Goal: Understand process/instructions: Learn how to perform a task or action

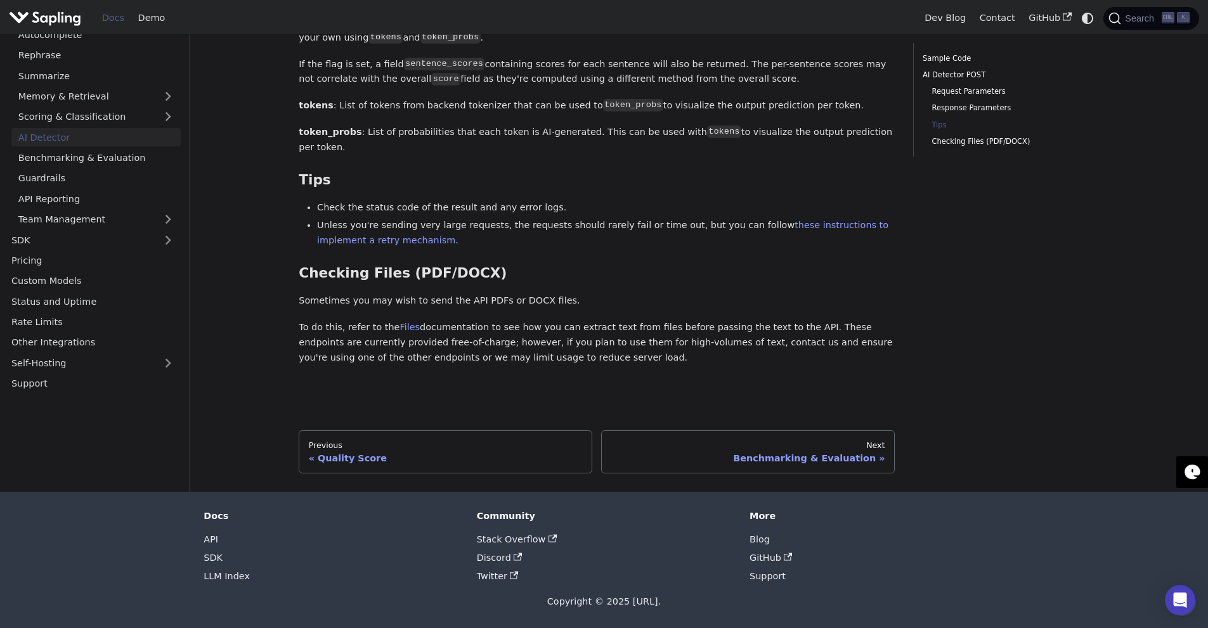
scroll to position [2409, 0]
click at [420, 324] on link "Files" at bounding box center [409, 327] width 20 height 10
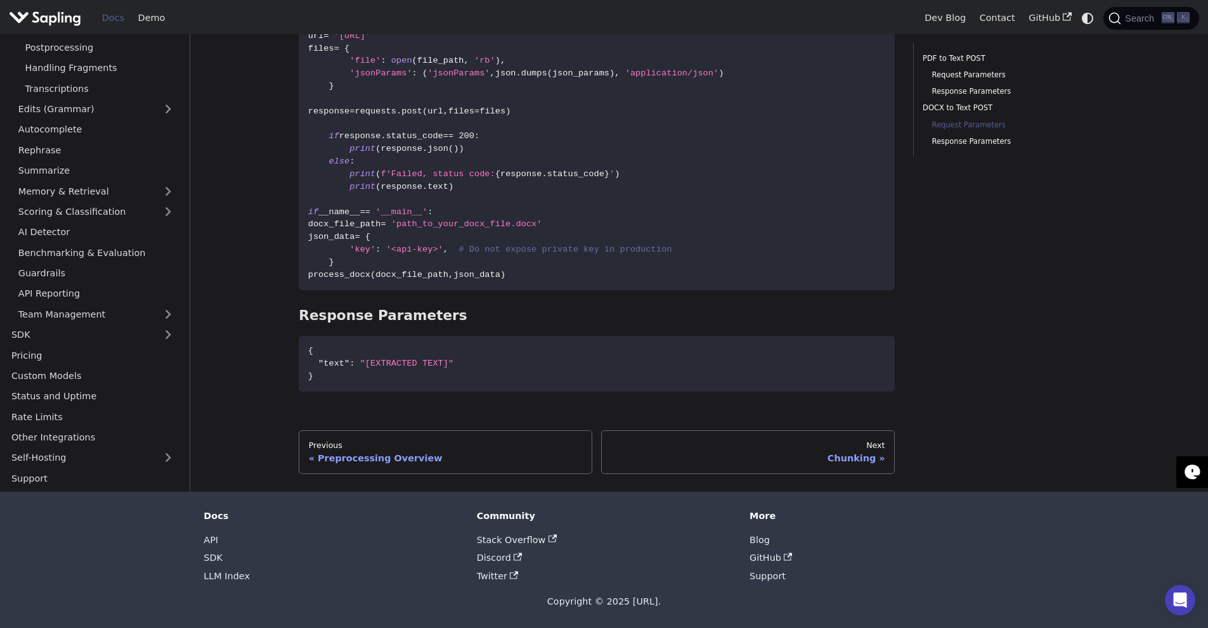
scroll to position [254, 0]
click at [68, 242] on link "AI Detector" at bounding box center [95, 232] width 169 height 18
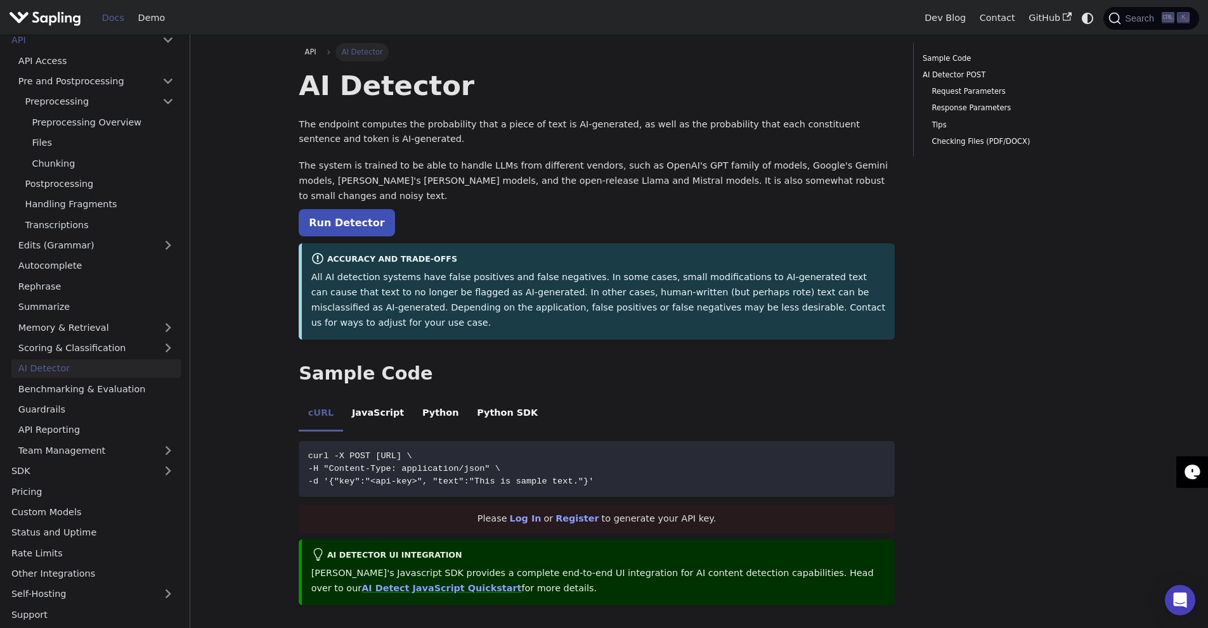
click at [331, 236] on link "Run Detector" at bounding box center [347, 222] width 96 height 27
click at [122, 295] on link "Rephrase" at bounding box center [95, 286] width 169 height 18
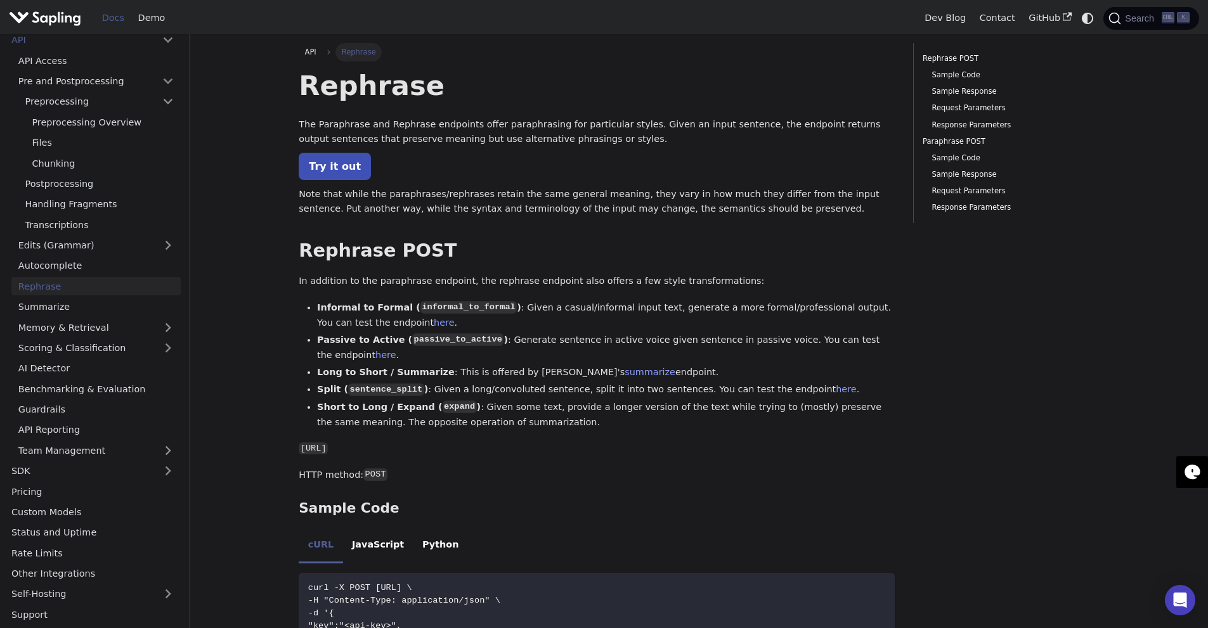
click at [349, 180] on link "Try it out" at bounding box center [335, 166] width 72 height 27
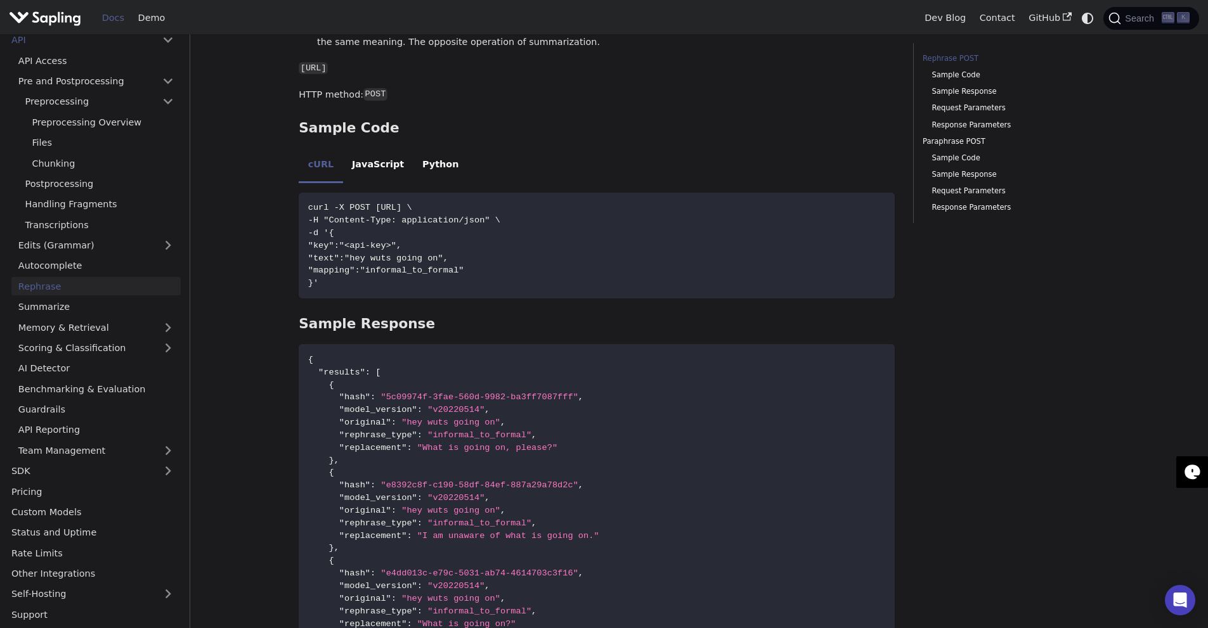
scroll to position [444, 0]
